Goal: Task Accomplishment & Management: Complete application form

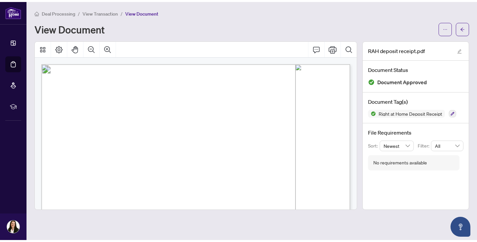
scroll to position [122, 0]
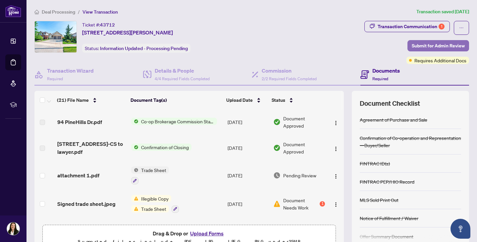
click at [428, 47] on span "Submit for Admin Review" at bounding box center [438, 45] width 53 height 11
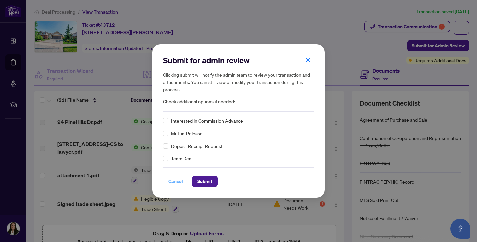
click at [179, 182] on span "Cancel" at bounding box center [175, 181] width 15 height 11
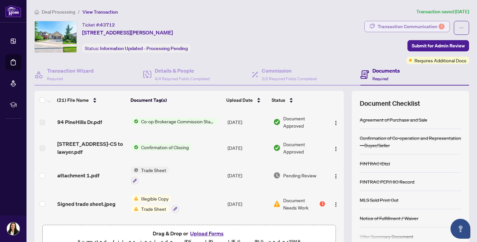
click at [395, 26] on div "Transaction Communication 1" at bounding box center [411, 26] width 67 height 11
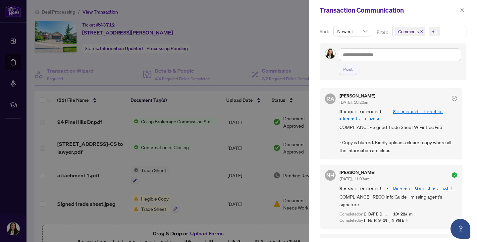
click at [315, 67] on div "Sort: Newest Filter: Comments +1 Post [PERSON_NAME] [DATE], 10:20am Requirement…" at bounding box center [393, 131] width 168 height 221
click at [463, 11] on icon "close" at bounding box center [462, 10] width 5 height 5
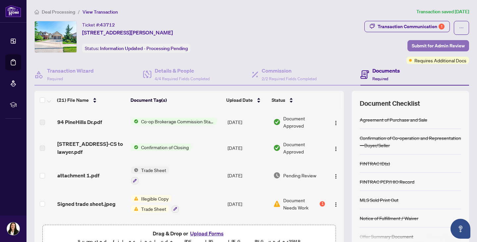
click at [433, 47] on span "Submit for Admin Review" at bounding box center [438, 45] width 53 height 11
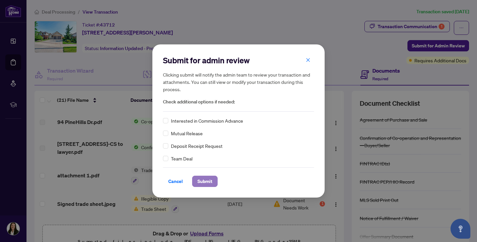
click at [204, 179] on span "Submit" at bounding box center [204, 181] width 15 height 11
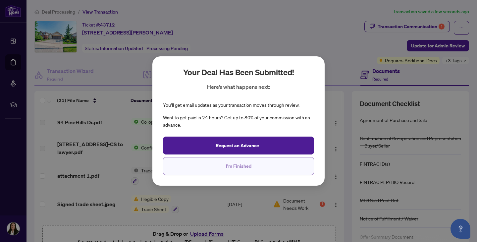
click at [240, 166] on span "I'm Finished" at bounding box center [239, 166] width 26 height 11
